Goal: Task Accomplishment & Management: Use online tool/utility

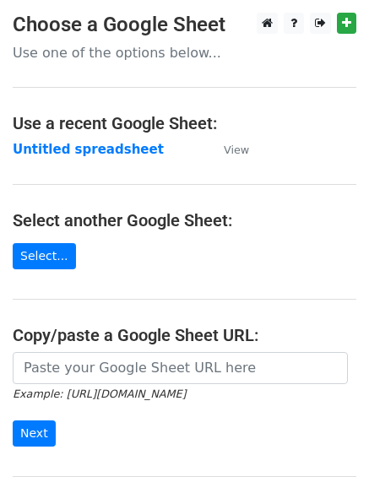
click at [172, 308] on main "Choose a Google Sheet Use one of the options below... Use a recent Google Sheet…" at bounding box center [184, 275] width 369 height 524
click at [59, 153] on strong "Untitled spreadsheet" at bounding box center [88, 149] width 151 height 15
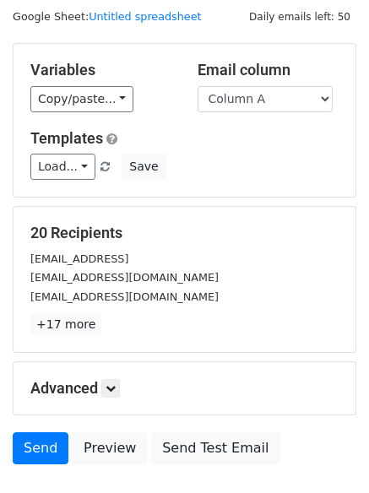
scroll to position [95, 0]
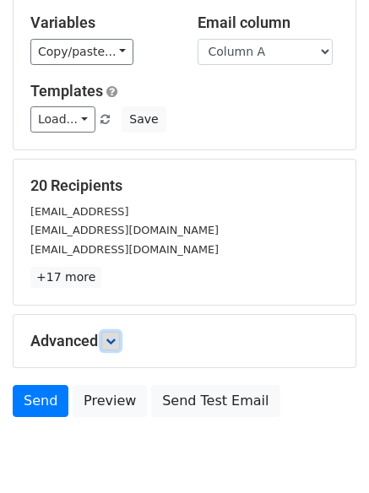
click at [120, 348] on link at bounding box center [110, 341] width 19 height 19
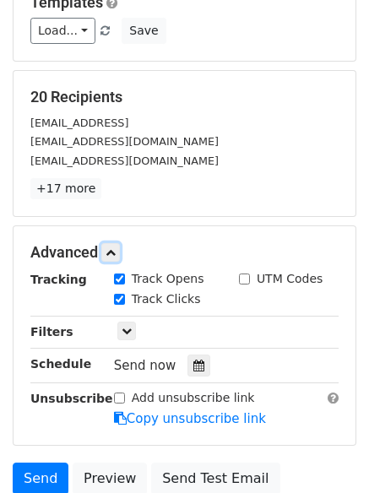
scroll to position [293, 0]
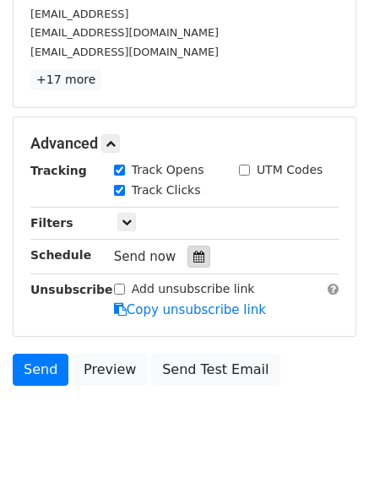
click at [193, 251] on icon at bounding box center [198, 257] width 11 height 12
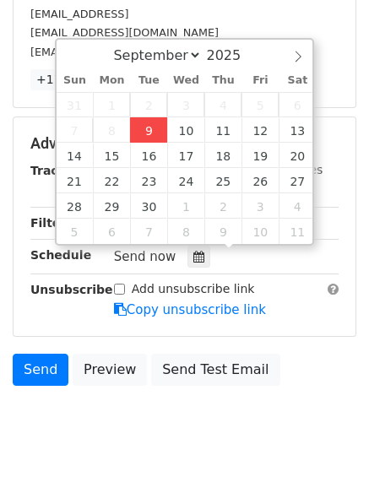
type input "2025-09-09 15:25"
type input "03"
type input "25"
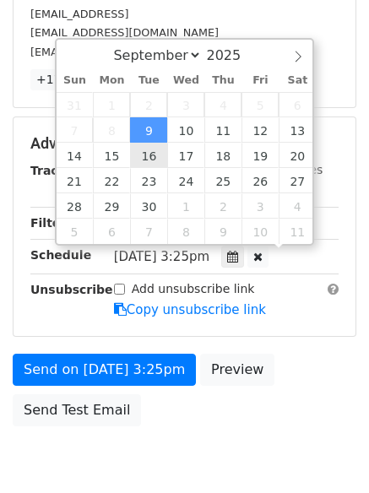
scroll to position [1, 0]
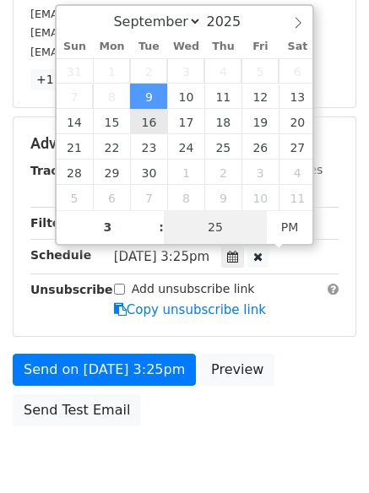
type input "03"
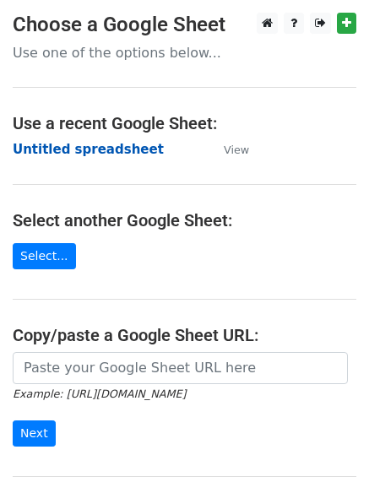
click at [43, 145] on strong "Untitled spreadsheet" at bounding box center [88, 149] width 151 height 15
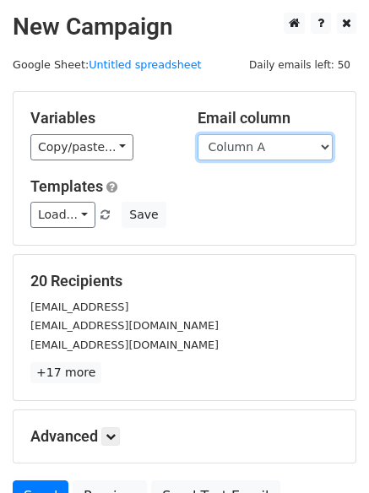
click at [235, 151] on select "Column A Column B Column C Column D Column E Column F" at bounding box center [264, 147] width 135 height 26
select select "Column B"
click at [197, 134] on select "Column A Column B Column C Column D Column E Column F" at bounding box center [264, 147] width 135 height 26
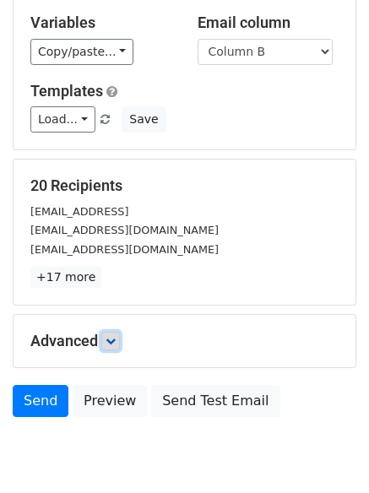
click at [116, 336] on icon at bounding box center [110, 341] width 10 height 10
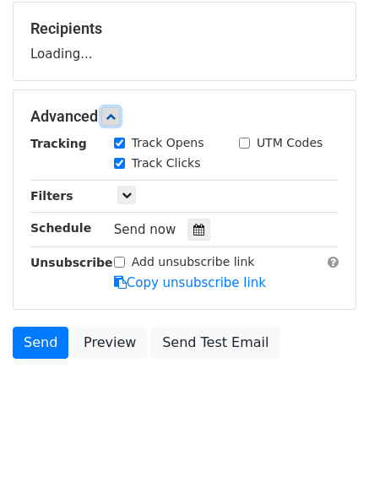
scroll to position [253, 0]
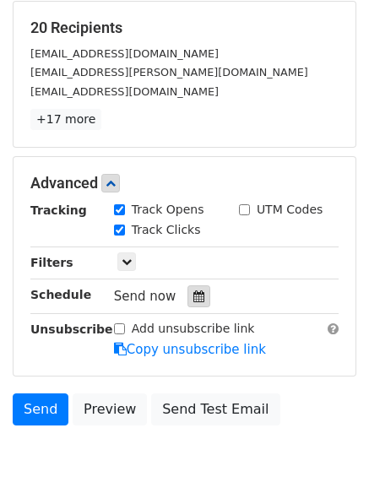
click at [193, 299] on icon at bounding box center [198, 296] width 11 height 12
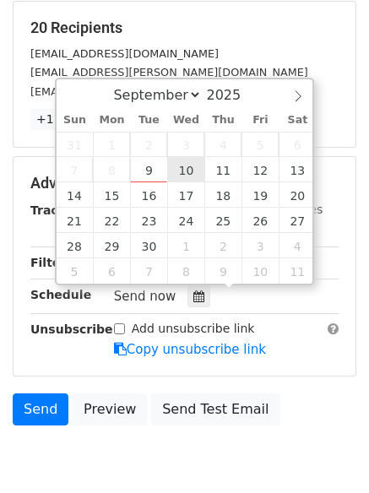
type input "2025-09-10 12:00"
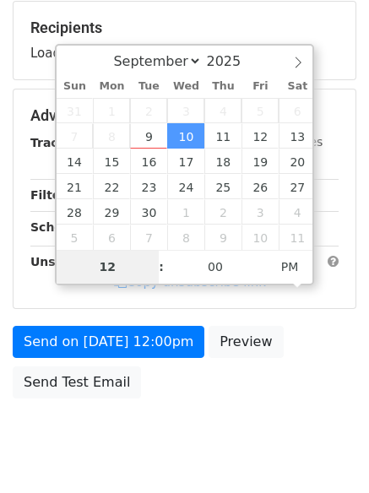
type input "4"
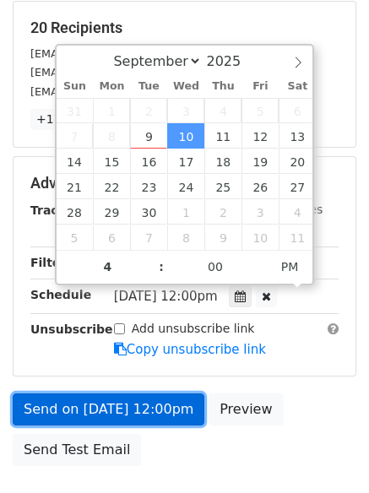
type input "2025-09-10 16:00"
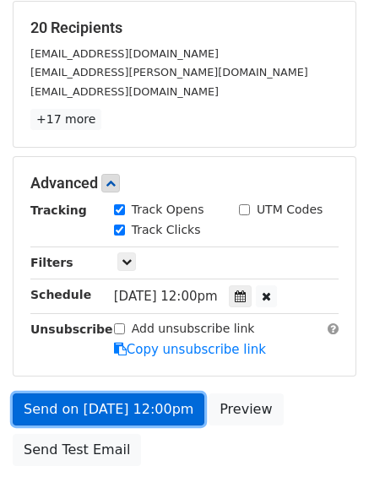
click at [121, 415] on link "Send on Sep 10 at 12:00pm" at bounding box center [109, 409] width 192 height 32
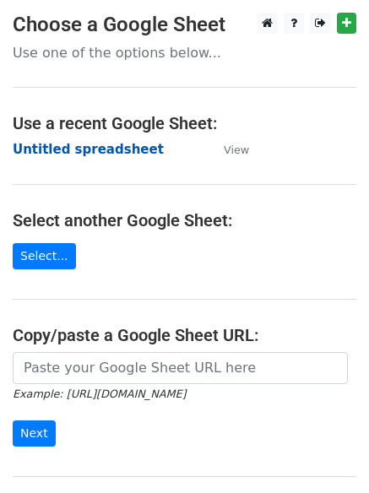
click at [62, 151] on strong "Untitled spreadsheet" at bounding box center [88, 149] width 151 height 15
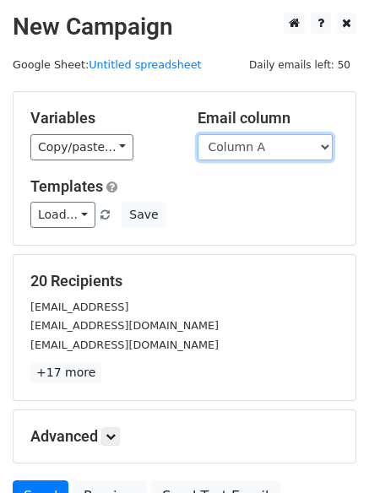
click at [251, 154] on select "Column A Column B Column C Column D Column E Column F" at bounding box center [264, 147] width 135 height 26
click at [197, 134] on select "Column A Column B Column C Column D Column E Column F" at bounding box center [264, 147] width 135 height 26
click at [253, 181] on h5 "Templates" at bounding box center [184, 186] width 308 height 19
click at [251, 155] on select "Column A Column B Column C Column D Column E Column F" at bounding box center [264, 147] width 135 height 26
select select "Column B"
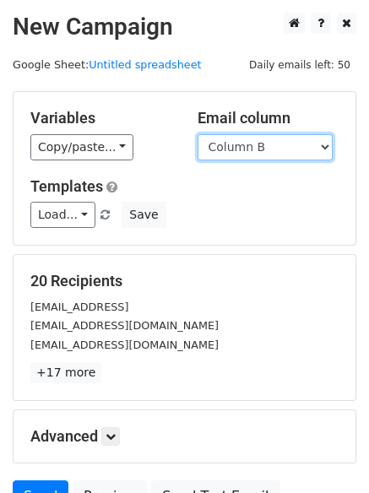
click at [197, 134] on select "Column A Column B Column C Column D Column E Column F" at bounding box center [264, 147] width 135 height 26
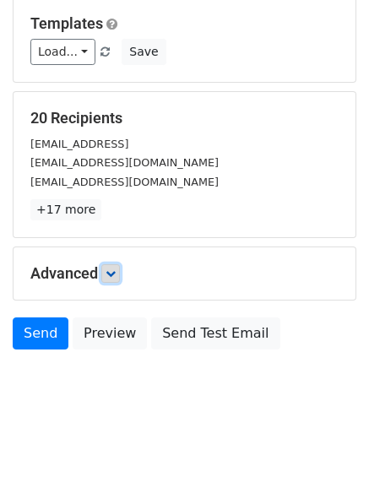
click at [120, 269] on link at bounding box center [110, 273] width 19 height 19
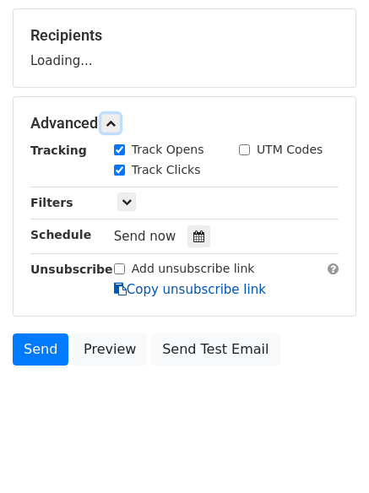
scroll to position [247, 0]
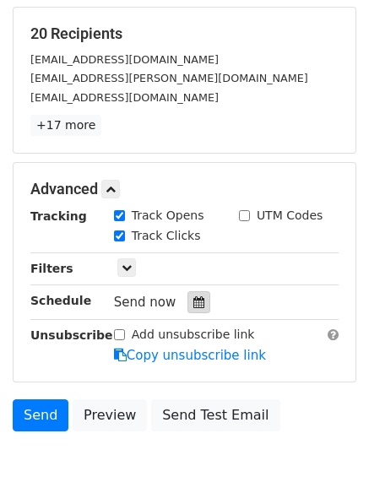
click at [193, 300] on icon at bounding box center [198, 302] width 11 height 12
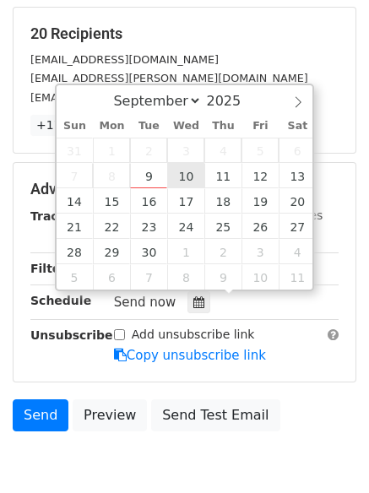
type input "2025-09-10 12:00"
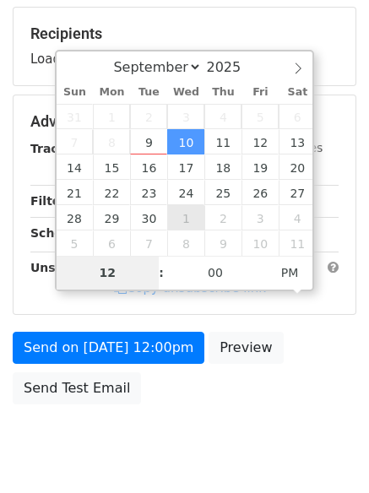
type input "4"
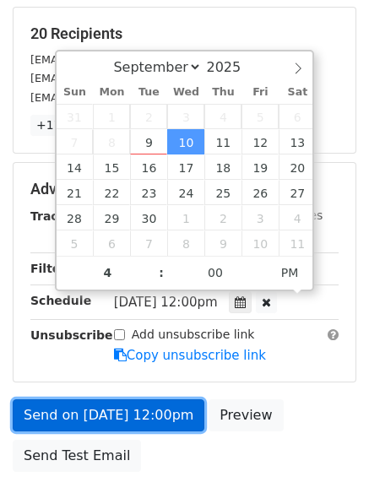
type input "2025-09-10 16:00"
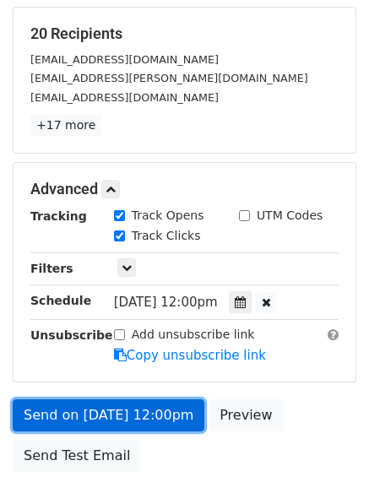
click at [126, 421] on link "Send on Sep 10 at 12:00pm" at bounding box center [109, 415] width 192 height 32
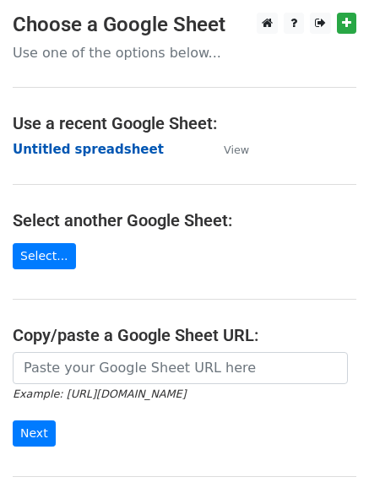
click at [45, 151] on strong "Untitled spreadsheet" at bounding box center [88, 149] width 151 height 15
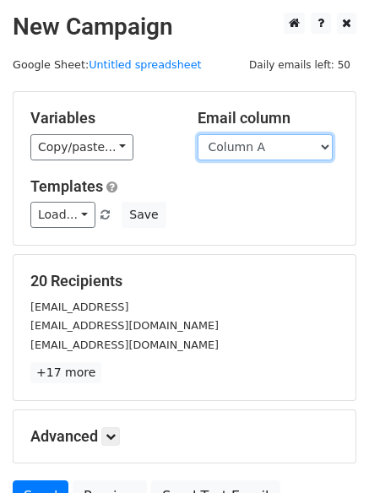
click at [236, 143] on select "Column A Column B Column C Column D Column E Column F" at bounding box center [264, 147] width 135 height 26
select select "Column C"
click at [197, 134] on select "Column A Column B Column C Column D Column E Column F" at bounding box center [264, 147] width 135 height 26
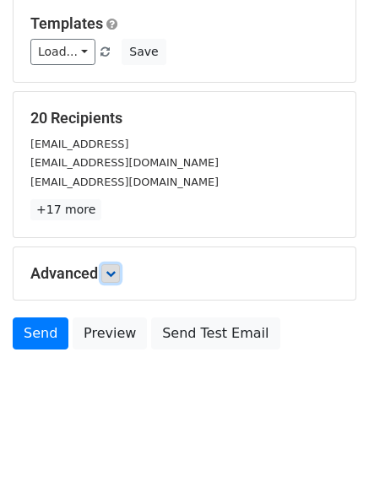
click at [111, 267] on link at bounding box center [110, 273] width 19 height 19
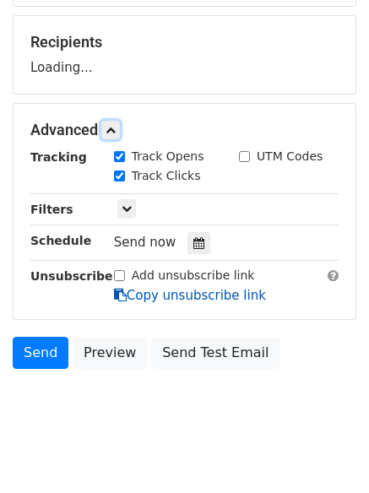
scroll to position [248, 0]
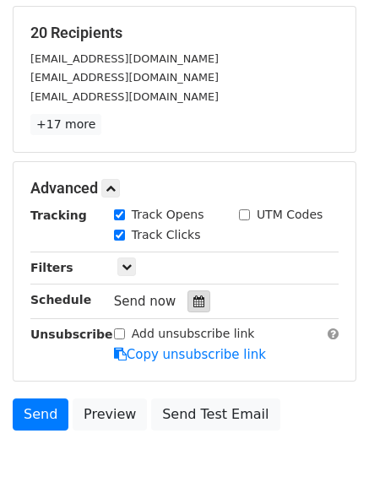
click at [193, 299] on icon at bounding box center [198, 301] width 11 height 12
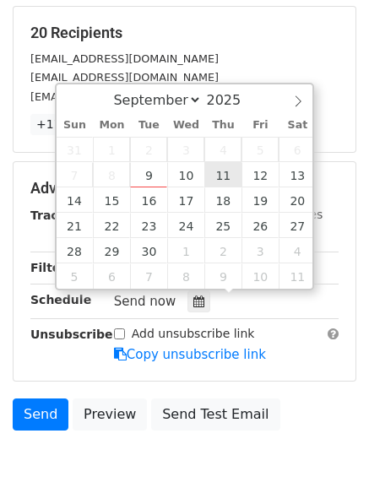
type input "2025-09-11 12:00"
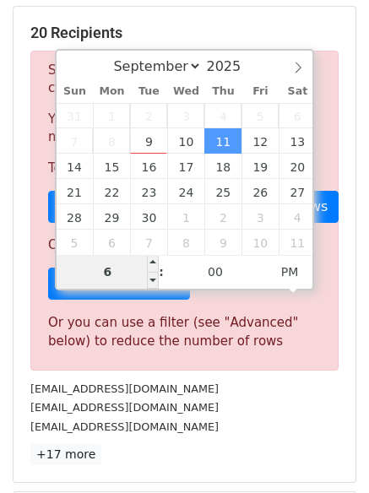
click at [111, 271] on input "6" at bounding box center [108, 272] width 103 height 34
type input "5"
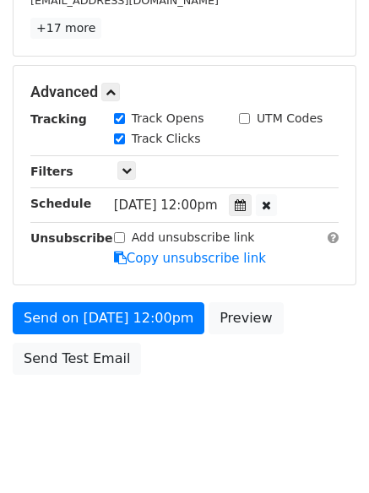
scroll to position [699, 0]
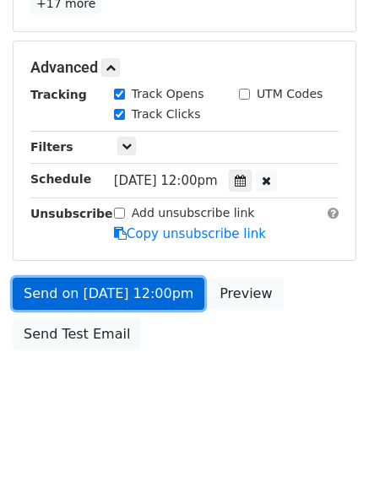
type input "2025-09-11 17:00"
click at [99, 289] on link "Send on Sep 11 at 12:00pm" at bounding box center [109, 294] width 192 height 32
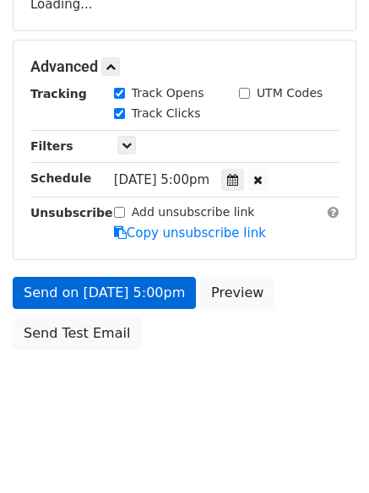
scroll to position [301, 0]
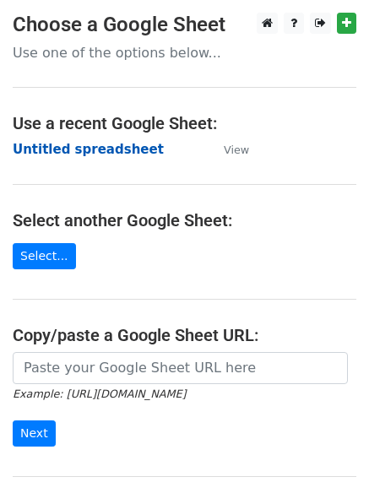
click at [34, 149] on strong "Untitled spreadsheet" at bounding box center [88, 149] width 151 height 15
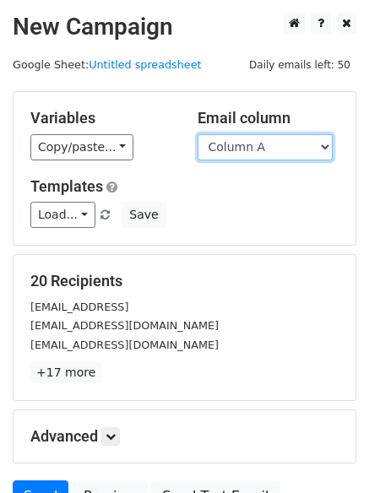
click at [273, 154] on select "Column A Column B Column C Column D Column E Column F" at bounding box center [264, 147] width 135 height 26
select select "Column D"
click at [197, 134] on select "Column A Column B Column C Column D Column E Column F" at bounding box center [264, 147] width 135 height 26
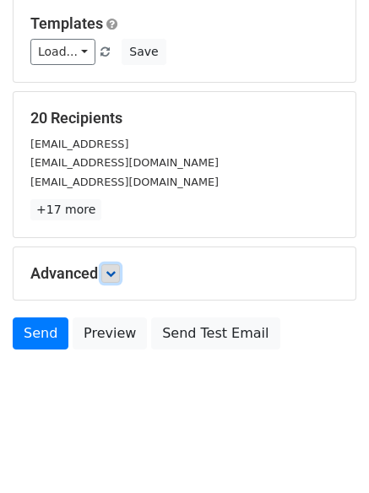
click at [111, 280] on link at bounding box center [110, 273] width 19 height 19
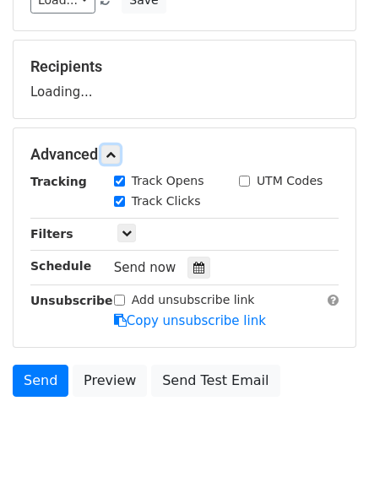
scroll to position [261, 0]
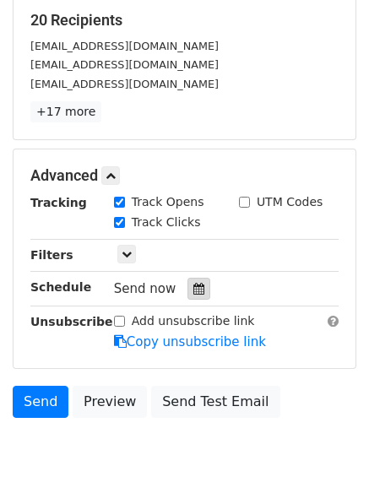
click at [193, 285] on icon at bounding box center [198, 289] width 11 height 12
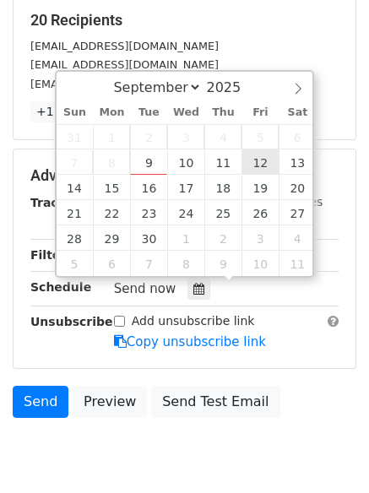
type input "[DATE] 12:00"
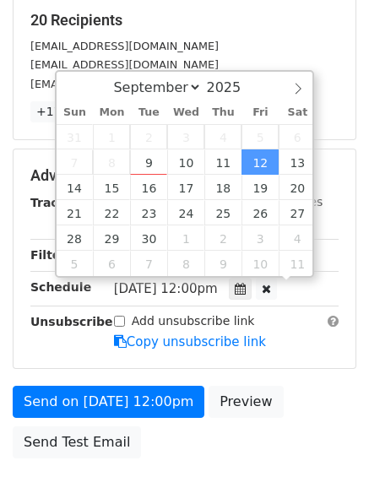
drag, startPoint x: 251, startPoint y: 154, endPoint x: 254, endPoint y: 172, distance: 17.9
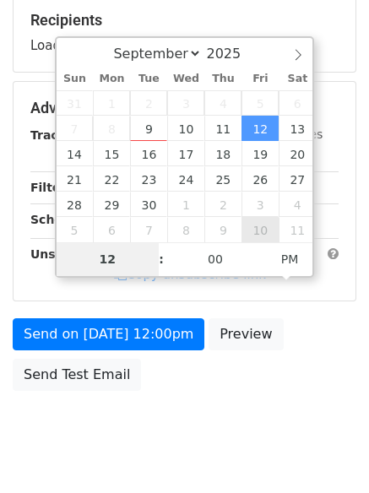
type input "6"
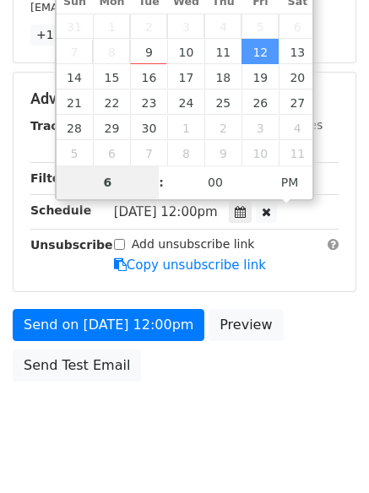
scroll to position [369, 0]
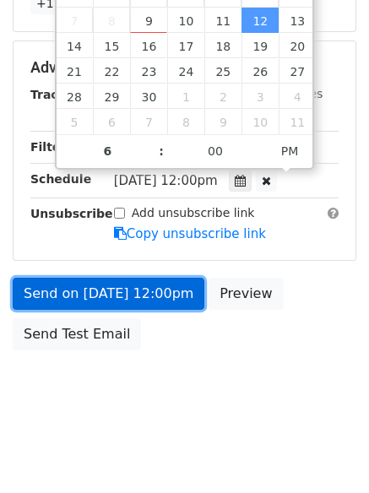
type input "[DATE] 18:00"
click at [119, 293] on link "Send on [DATE] 12:00pm" at bounding box center [109, 294] width 192 height 32
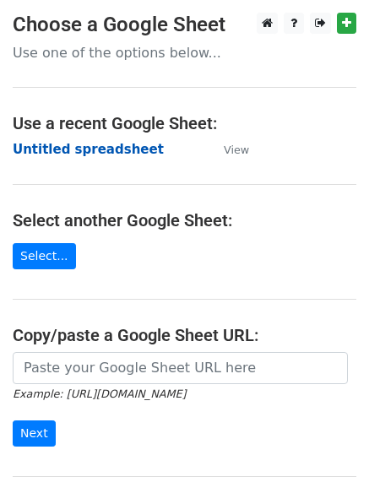
click at [62, 154] on strong "Untitled spreadsheet" at bounding box center [88, 149] width 151 height 15
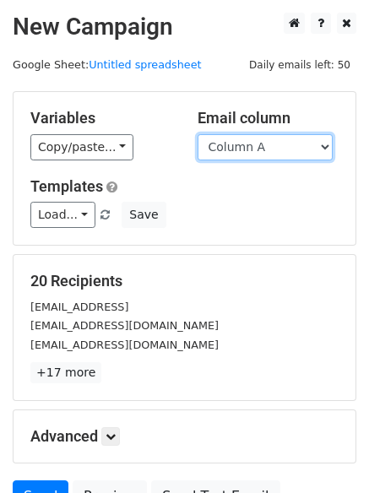
drag, startPoint x: 256, startPoint y: 144, endPoint x: 260, endPoint y: 156, distance: 12.5
click at [256, 144] on select "Column A Column B Column C Column D Column E Column F" at bounding box center [264, 147] width 135 height 26
select select "Column E"
click at [197, 134] on select "Column A Column B Column C Column D Column E Column F" at bounding box center [264, 147] width 135 height 26
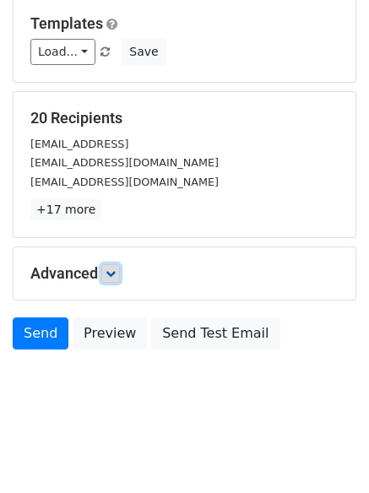
click at [116, 269] on icon at bounding box center [110, 273] width 10 height 10
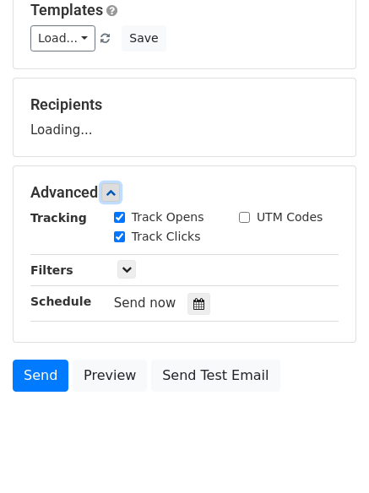
scroll to position [228, 0]
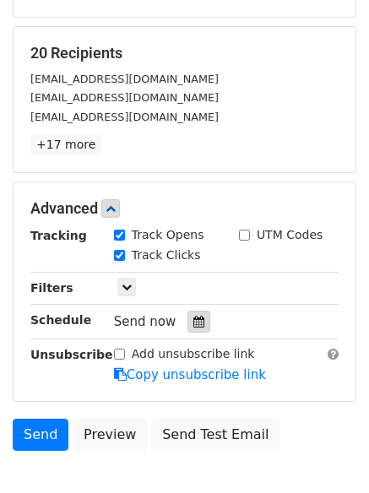
click at [193, 320] on icon at bounding box center [198, 322] width 11 height 12
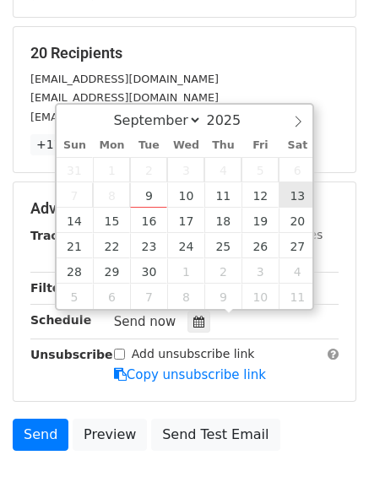
type input "2025-09-13 12:00"
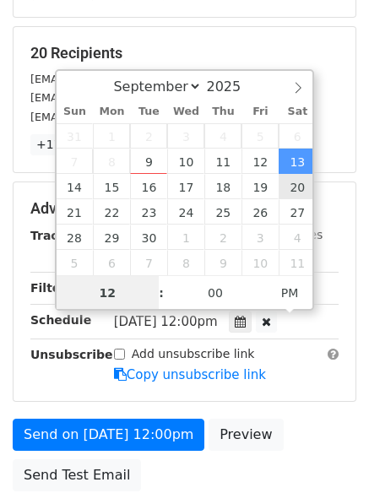
scroll to position [1, 0]
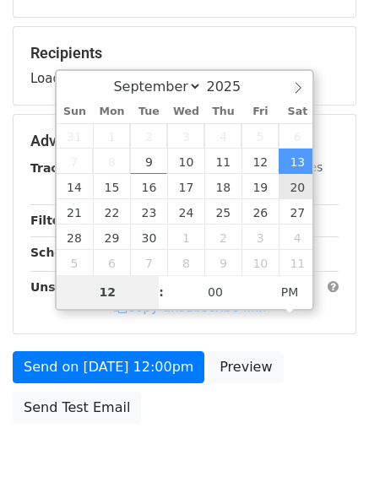
type input "7"
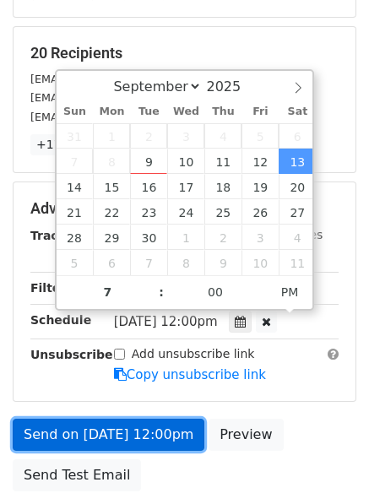
type input "2025-09-13 19:00"
click at [120, 427] on link "Send on Sep 13 at 12:00pm" at bounding box center [109, 435] width 192 height 32
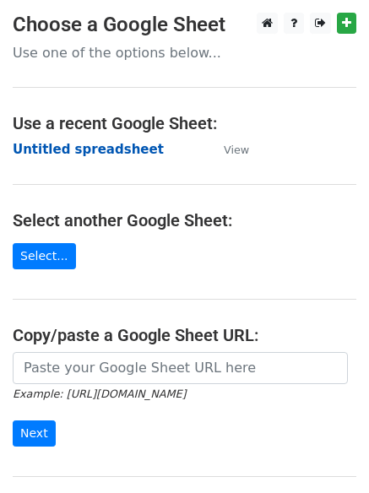
click at [35, 155] on strong "Untitled spreadsheet" at bounding box center [88, 149] width 151 height 15
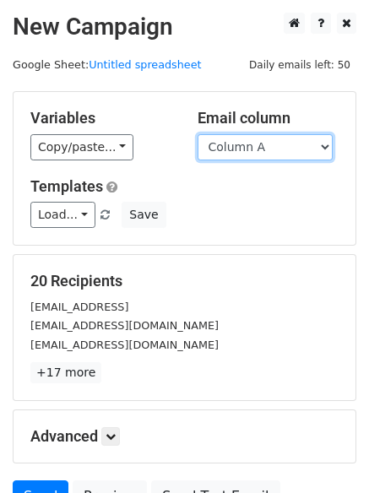
drag, startPoint x: 0, startPoint y: 0, endPoint x: 262, endPoint y: 154, distance: 303.8
click at [262, 154] on select "Column A Column B Column C Column D Column E Column F" at bounding box center [264, 147] width 135 height 26
select select "Column F"
click at [197, 134] on select "Column A Column B Column C Column D Column E Column F" at bounding box center [264, 147] width 135 height 26
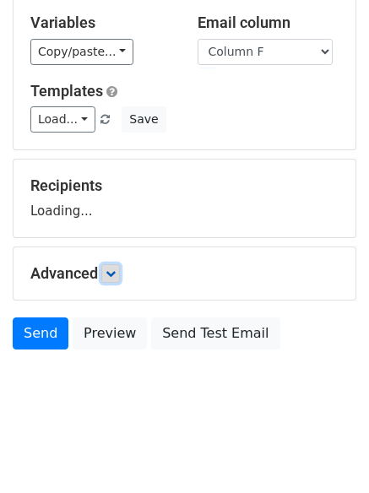
click at [115, 271] on icon at bounding box center [110, 273] width 10 height 10
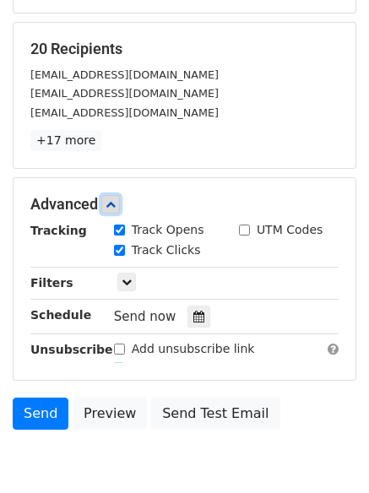
scroll to position [316, 0]
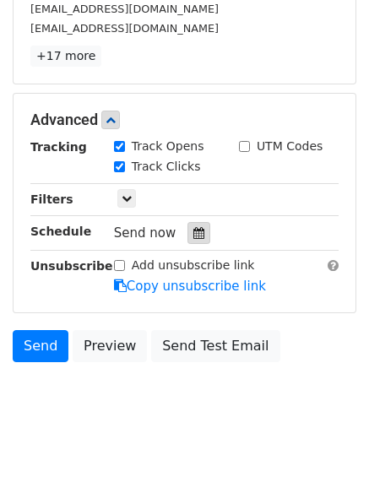
click at [193, 235] on icon at bounding box center [198, 233] width 11 height 12
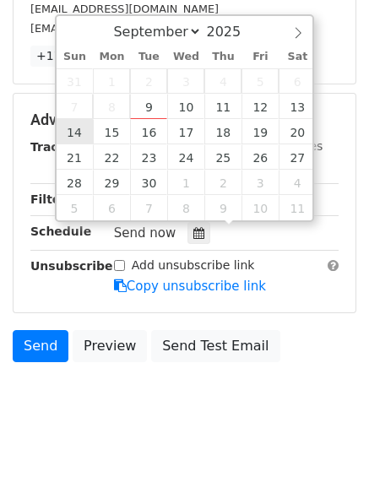
type input "[DATE] 12:00"
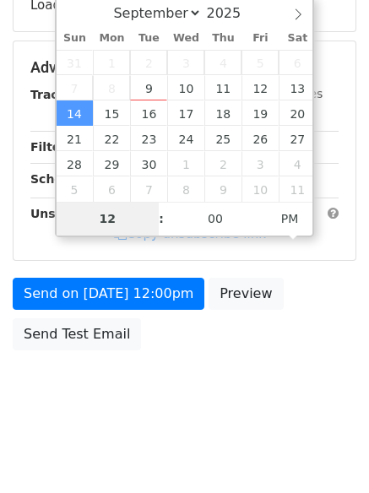
type input "8"
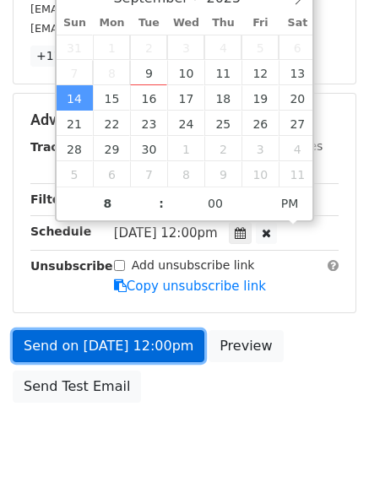
type input "[DATE] 20:00"
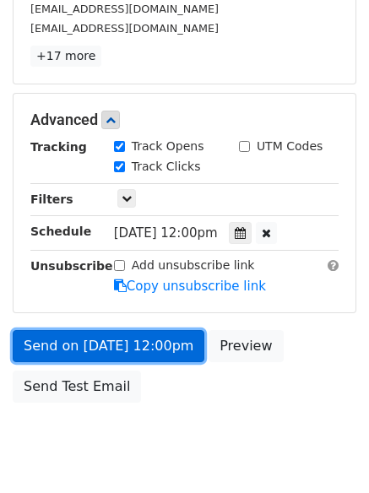
click at [105, 338] on link "Send on [DATE] 12:00pm" at bounding box center [109, 346] width 192 height 32
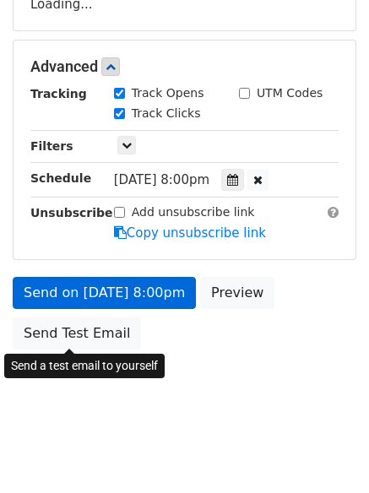
scroll to position [301, 0]
